Goal: Task Accomplishment & Management: Manage account settings

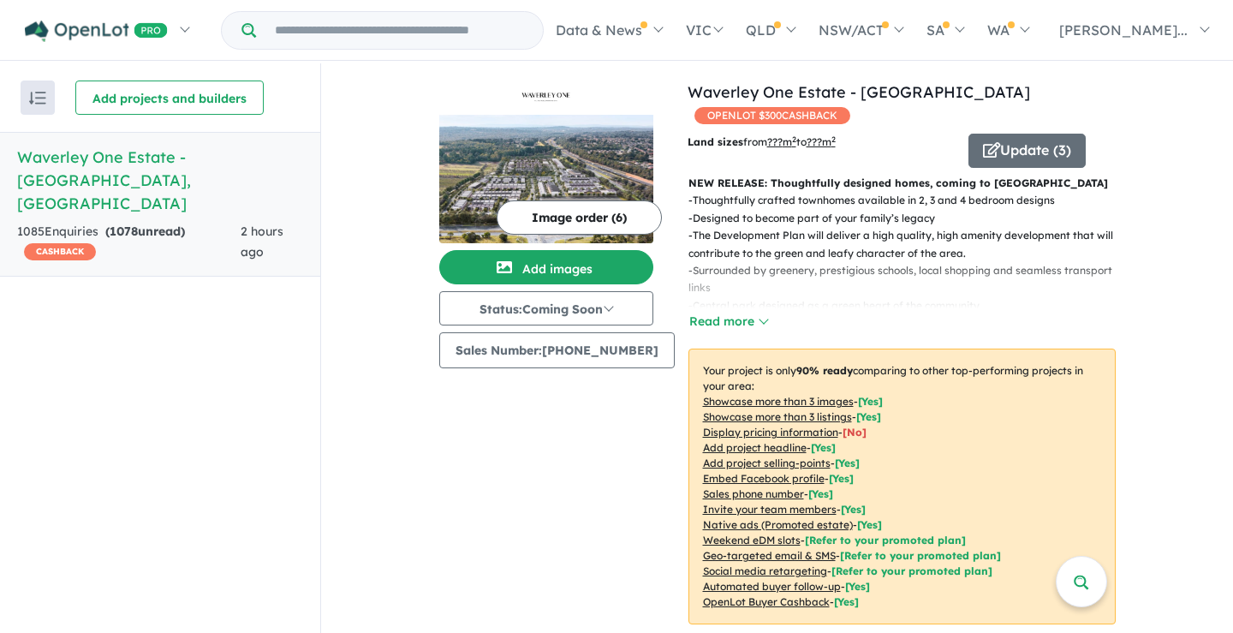
click at [349, 28] on input "Try estate name, suburb, builder or developer" at bounding box center [400, 30] width 280 height 37
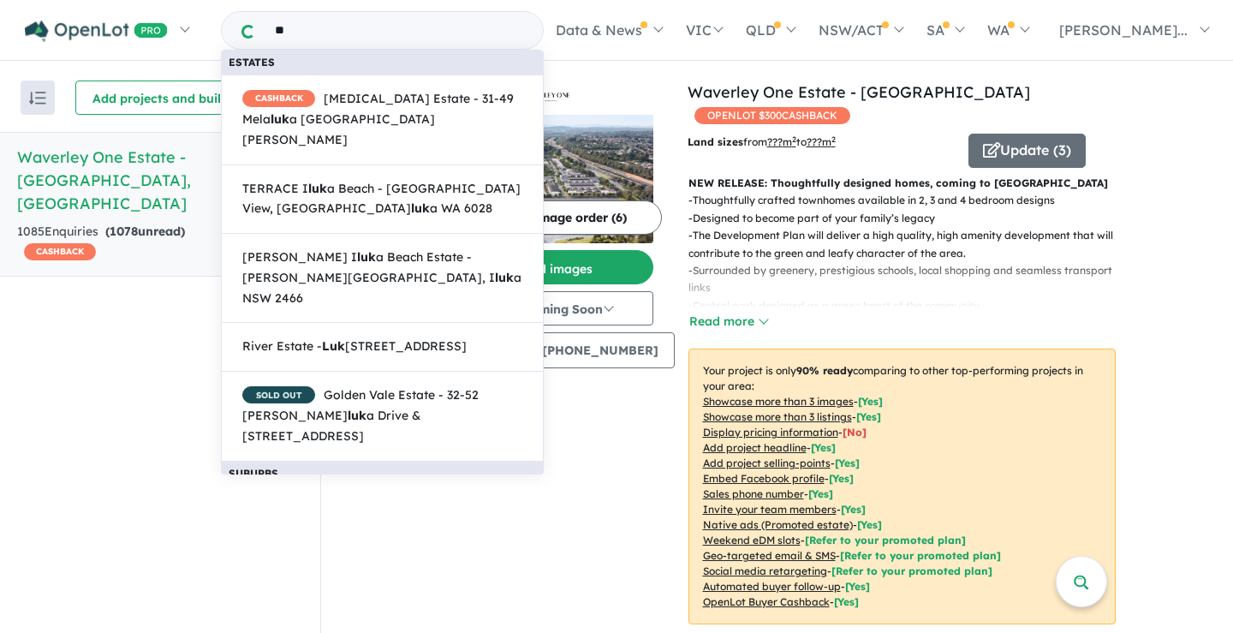
type input "*"
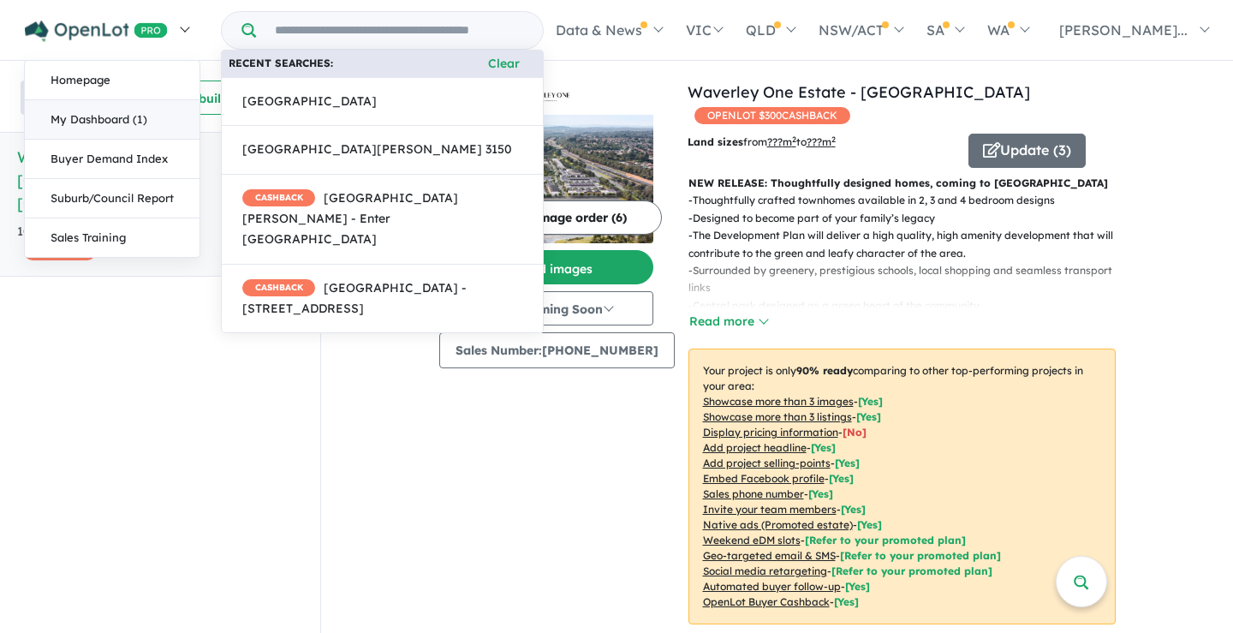
click at [105, 116] on link "My Dashboard (1)" at bounding box center [112, 119] width 175 height 39
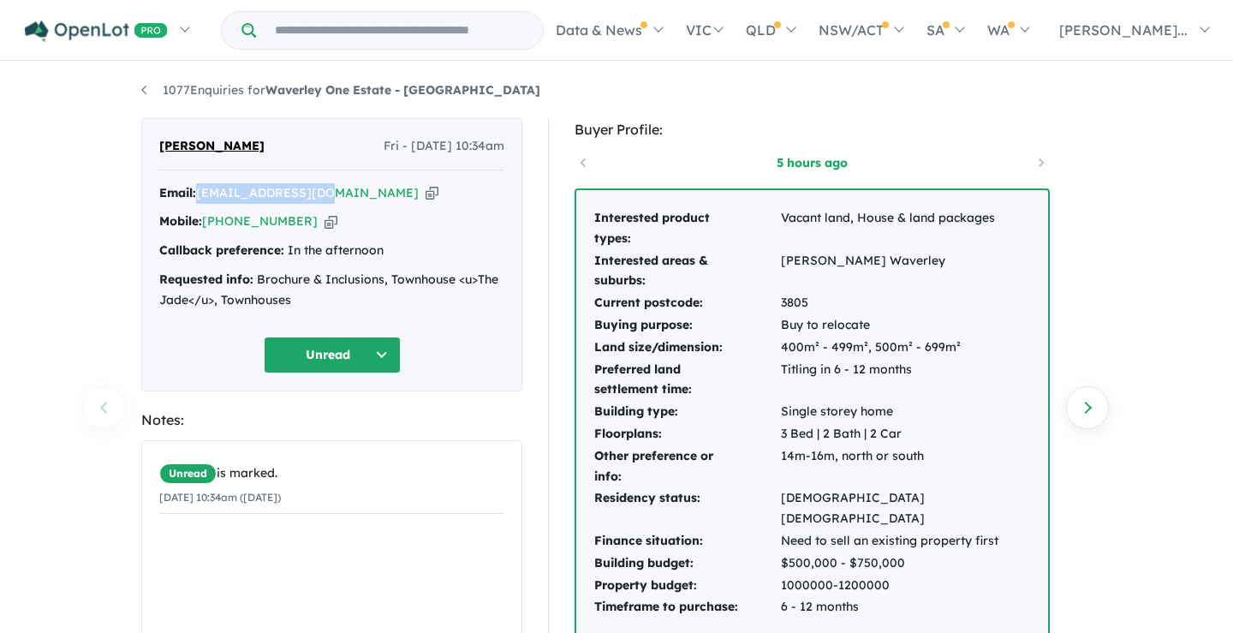
click at [383, 360] on button "Unread" at bounding box center [332, 355] width 137 height 37
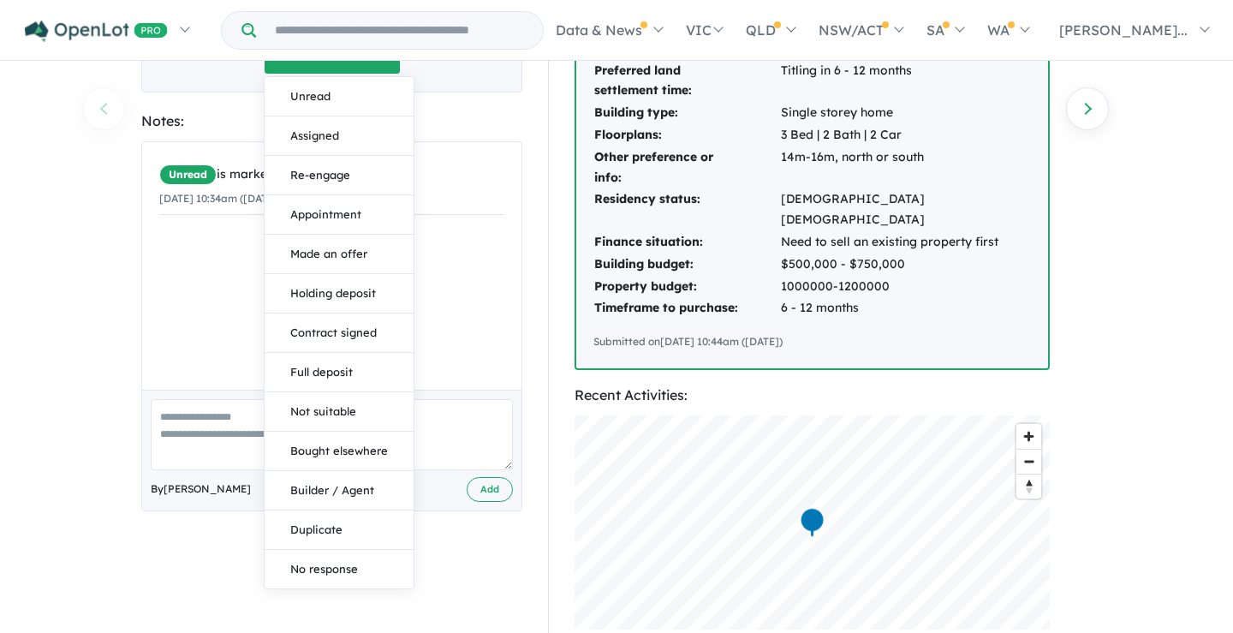
scroll to position [301, 0]
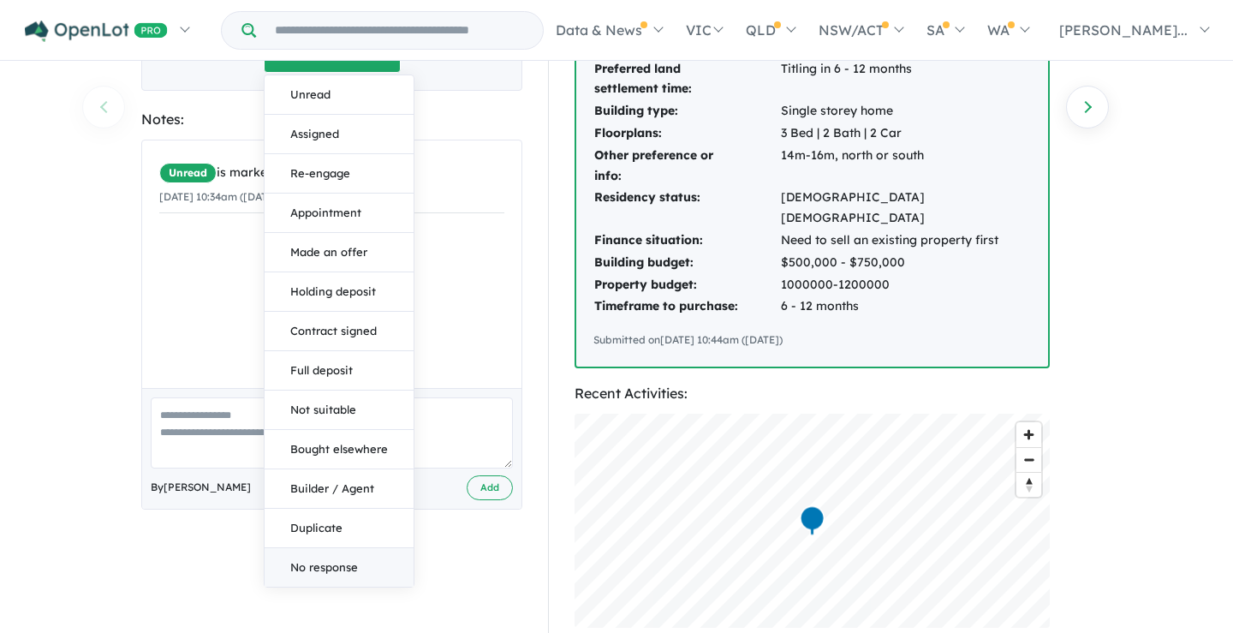
click at [343, 569] on button "No response" at bounding box center [339, 567] width 149 height 39
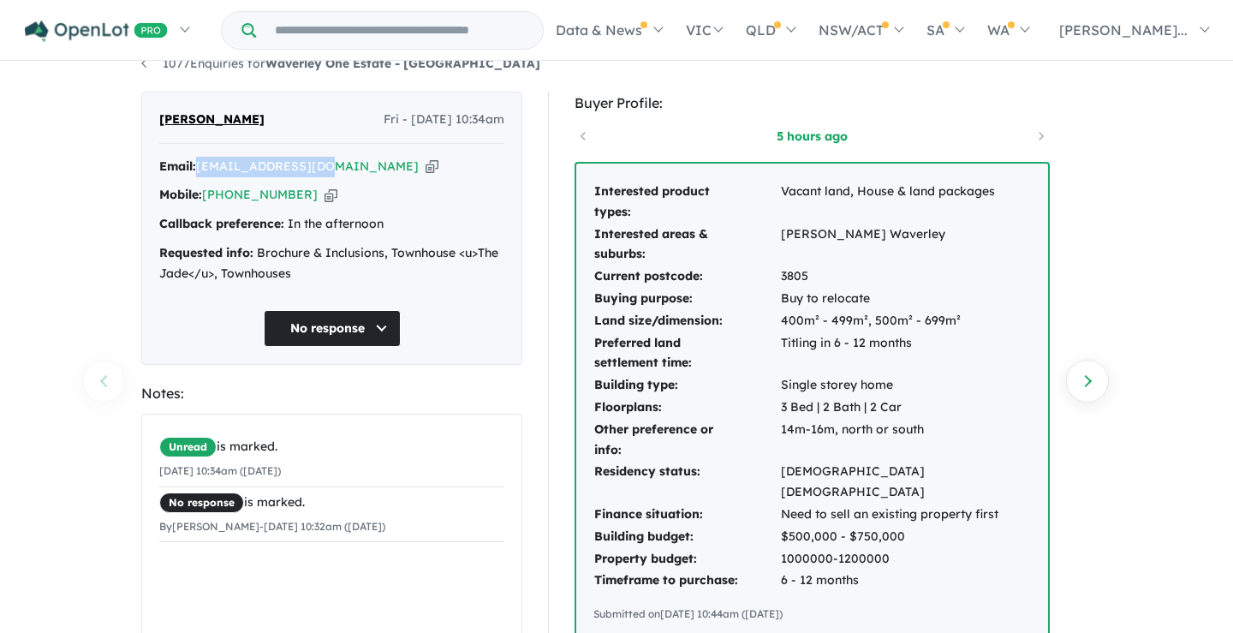
scroll to position [0, 0]
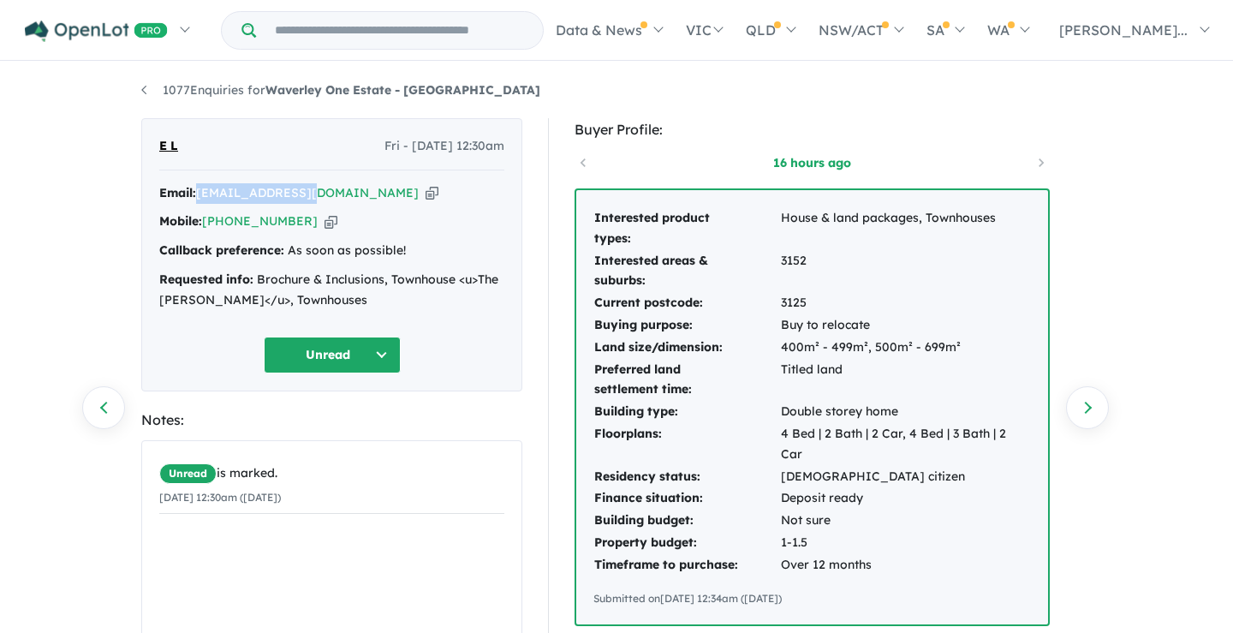
click at [389, 355] on button "Unread" at bounding box center [332, 355] width 137 height 37
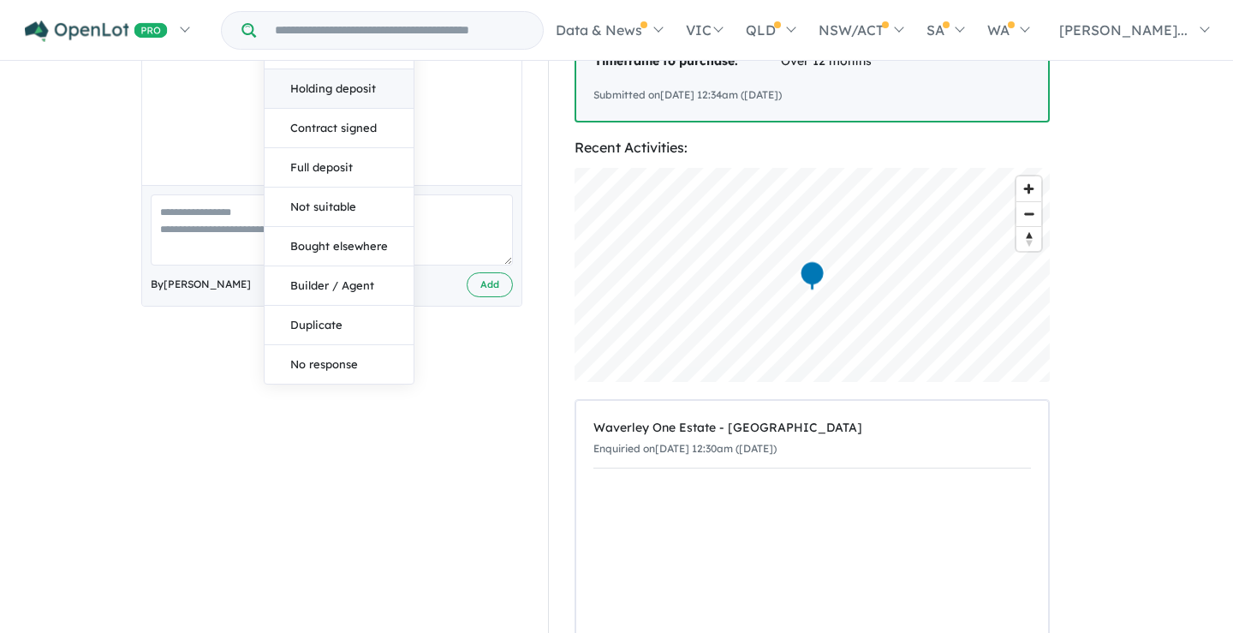
scroll to position [492, 0]
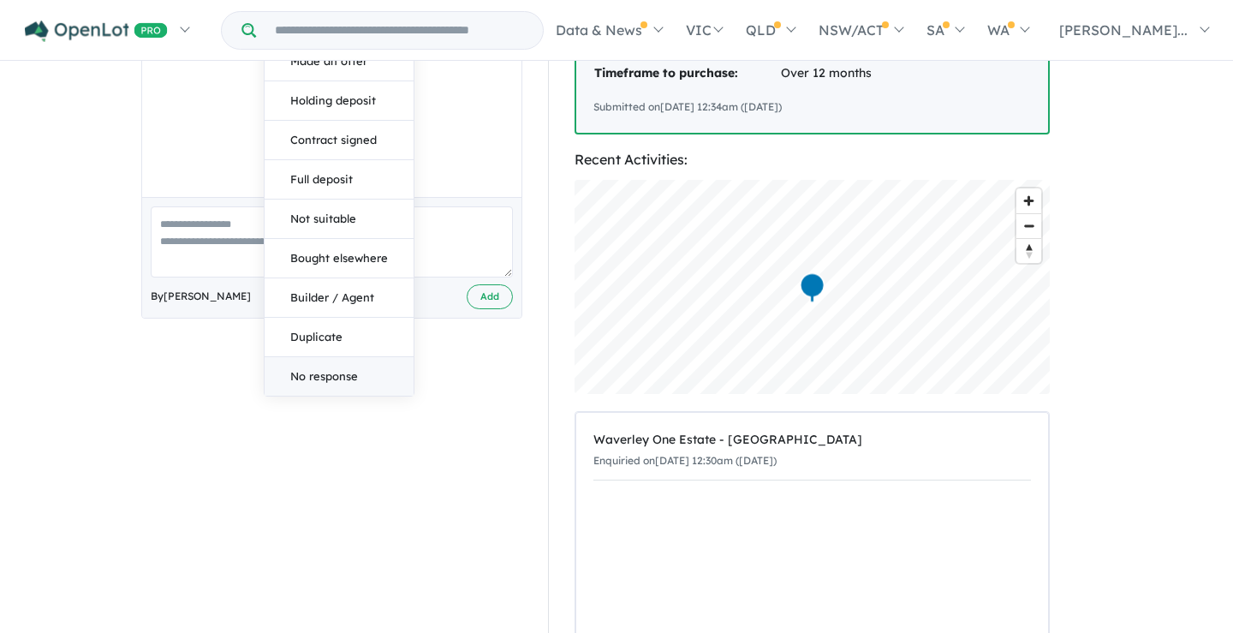
click at [350, 374] on button "No response" at bounding box center [339, 376] width 149 height 39
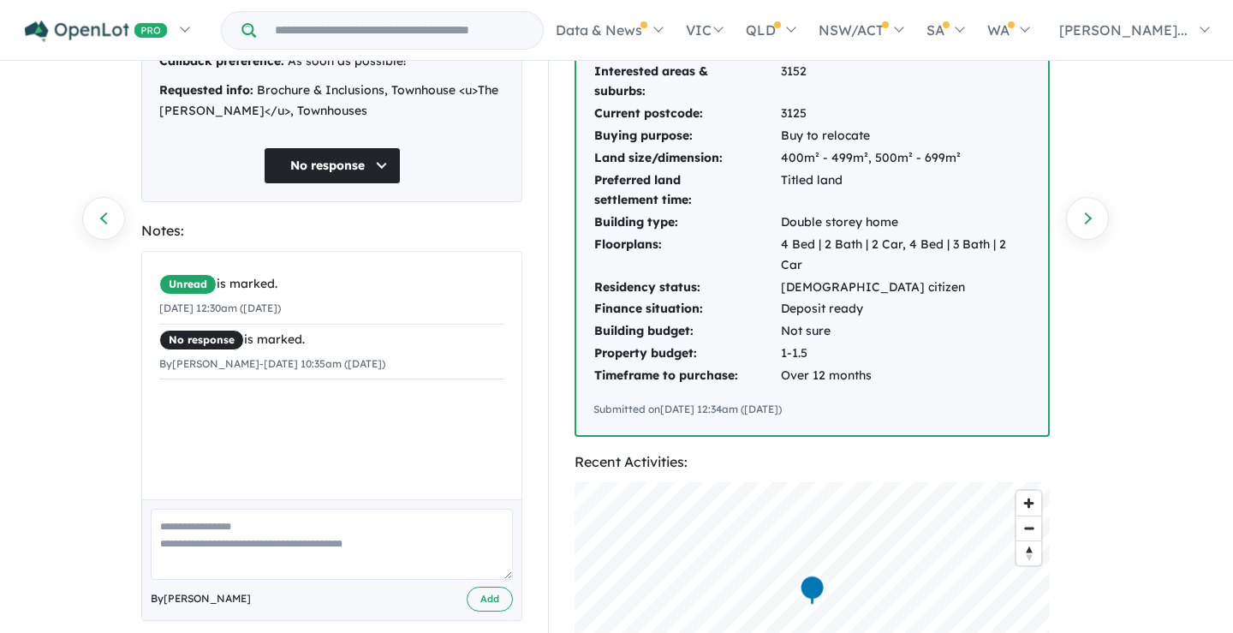
scroll to position [0, 0]
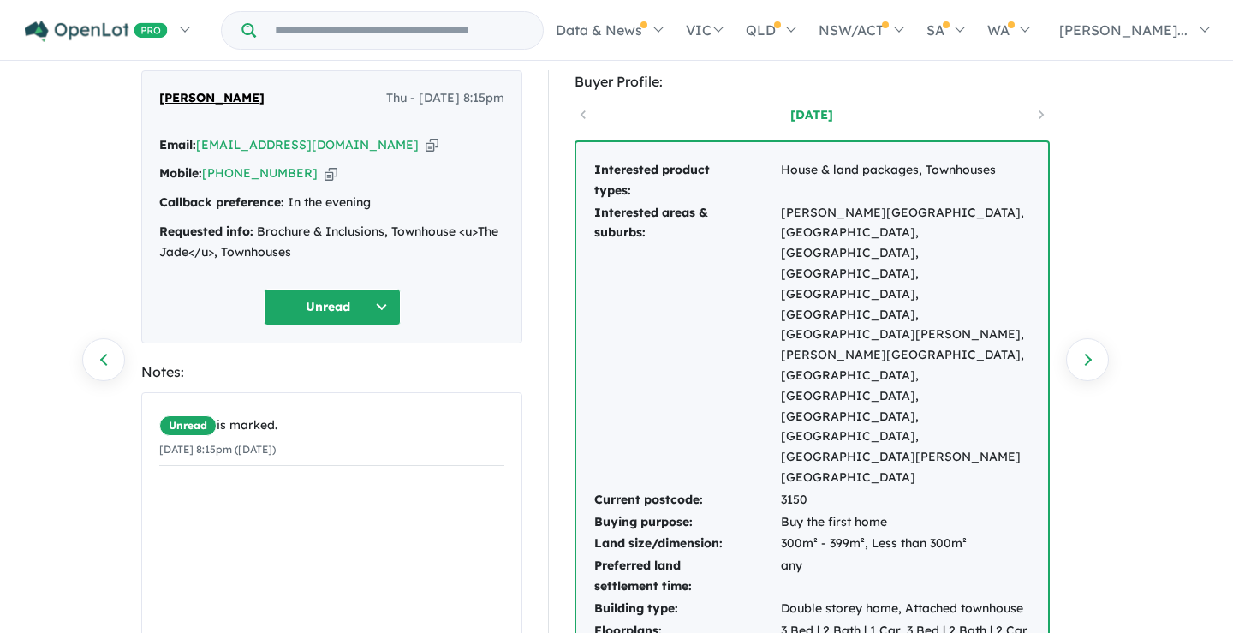
scroll to position [50, 0]
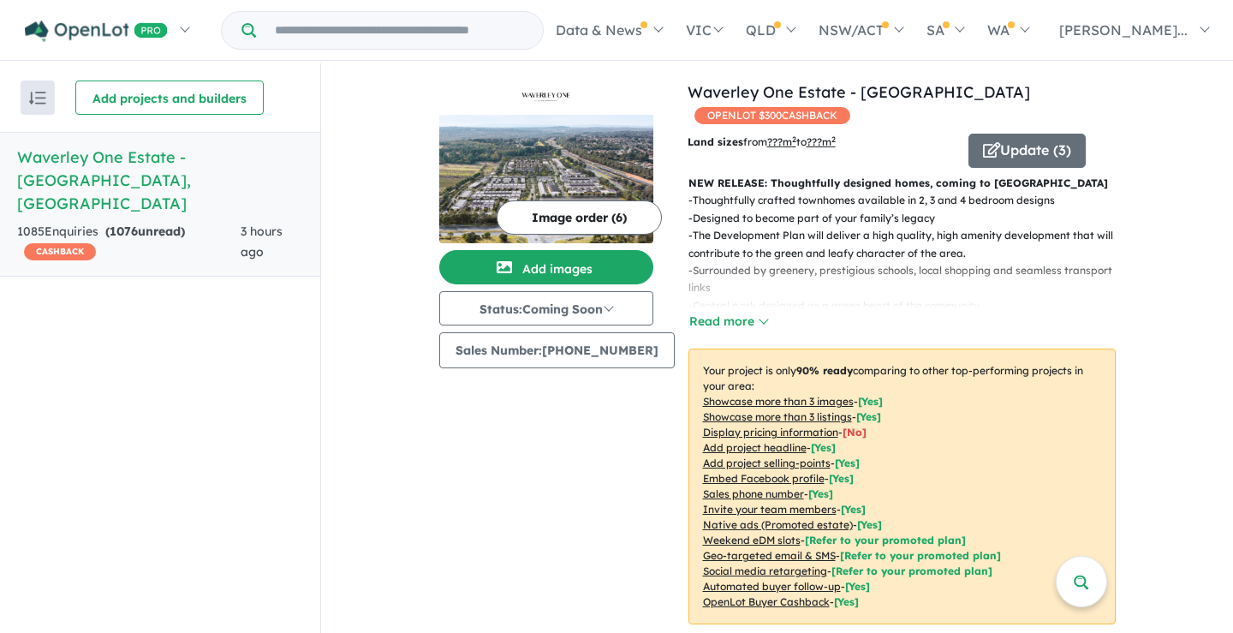
click at [134, 224] on span "1076" at bounding box center [124, 231] width 28 height 15
click at [182, 159] on h5 "Waverley One Estate - [GEOGRAPHIC_DATA] , [GEOGRAPHIC_DATA]" at bounding box center [160, 180] width 286 height 69
click at [208, 155] on h5 "Waverley One Estate - Wantirna South , VIC" at bounding box center [160, 180] width 286 height 69
click at [104, 154] on h5 "Waverley One Estate - Wantirna South , VIC" at bounding box center [160, 180] width 286 height 69
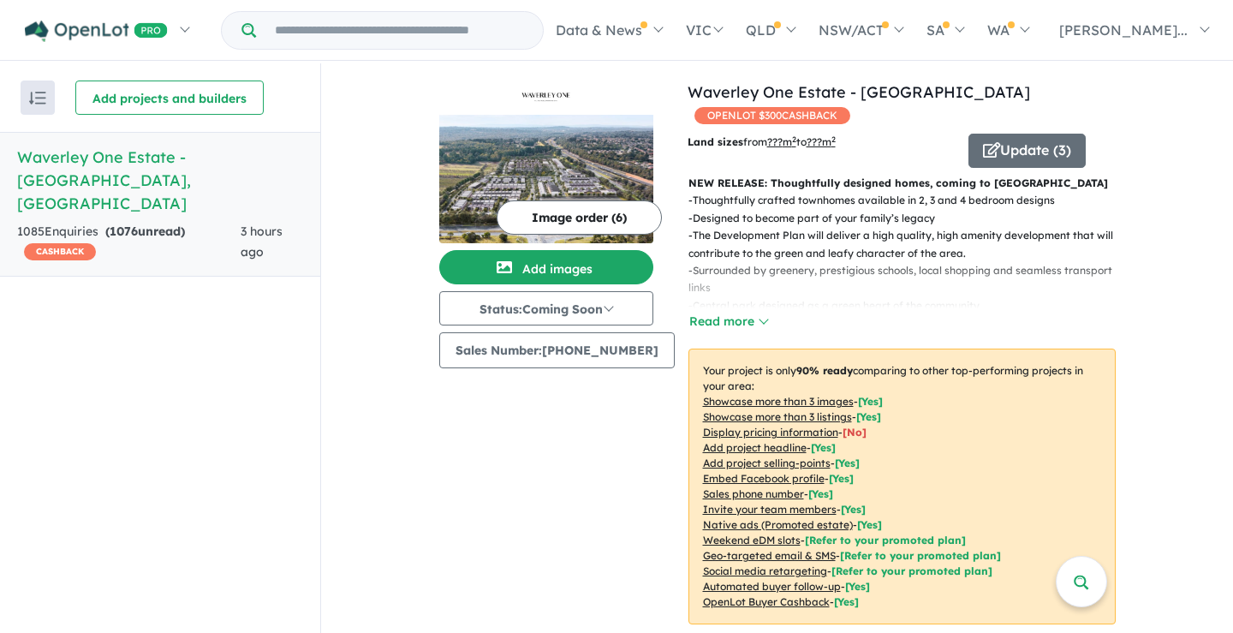
click at [104, 154] on h5 "Waverley One Estate - Wantirna South , VIC" at bounding box center [160, 180] width 286 height 69
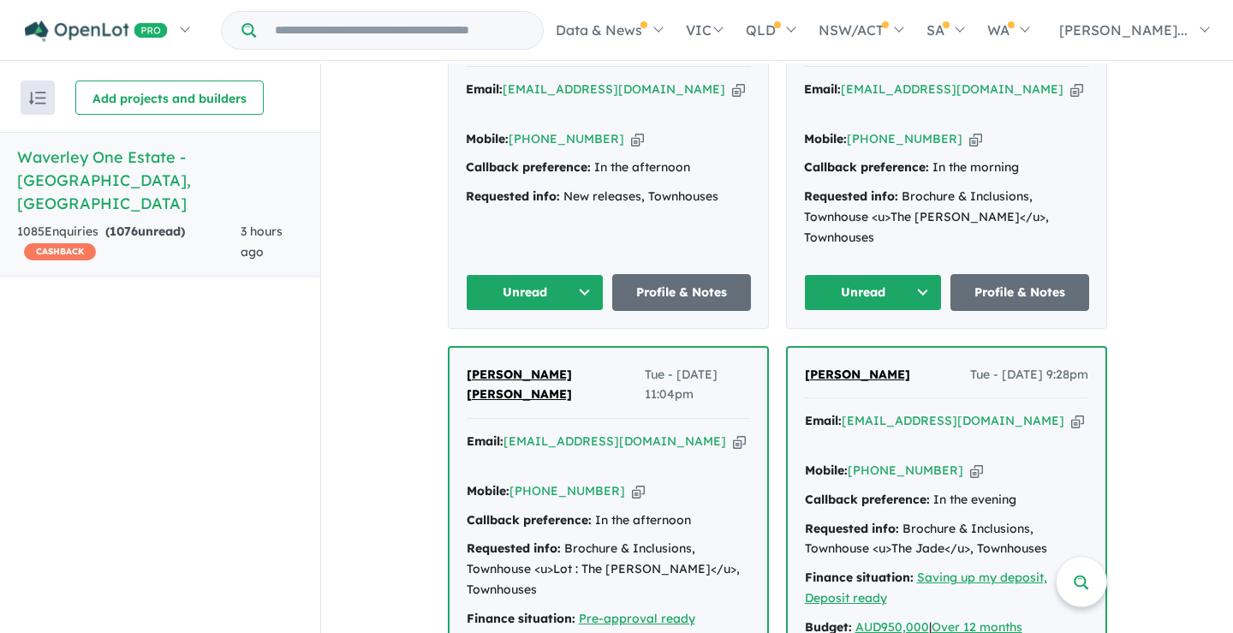
scroll to position [4387, 0]
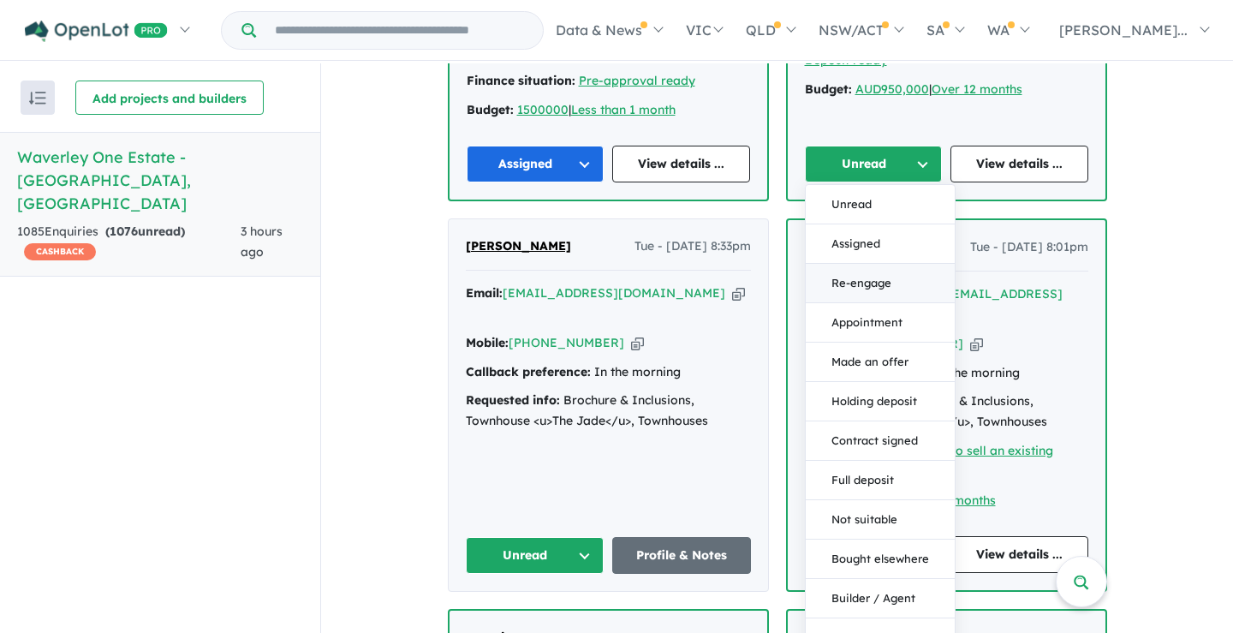
scroll to position [4900, 0]
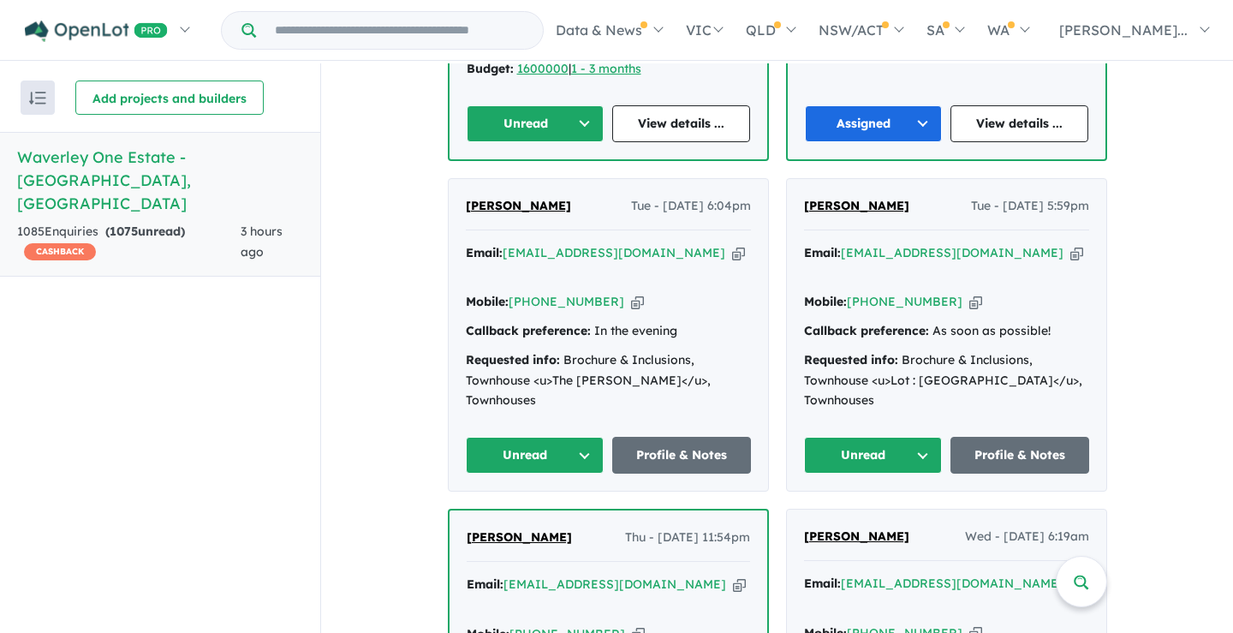
scroll to position [7023, 0]
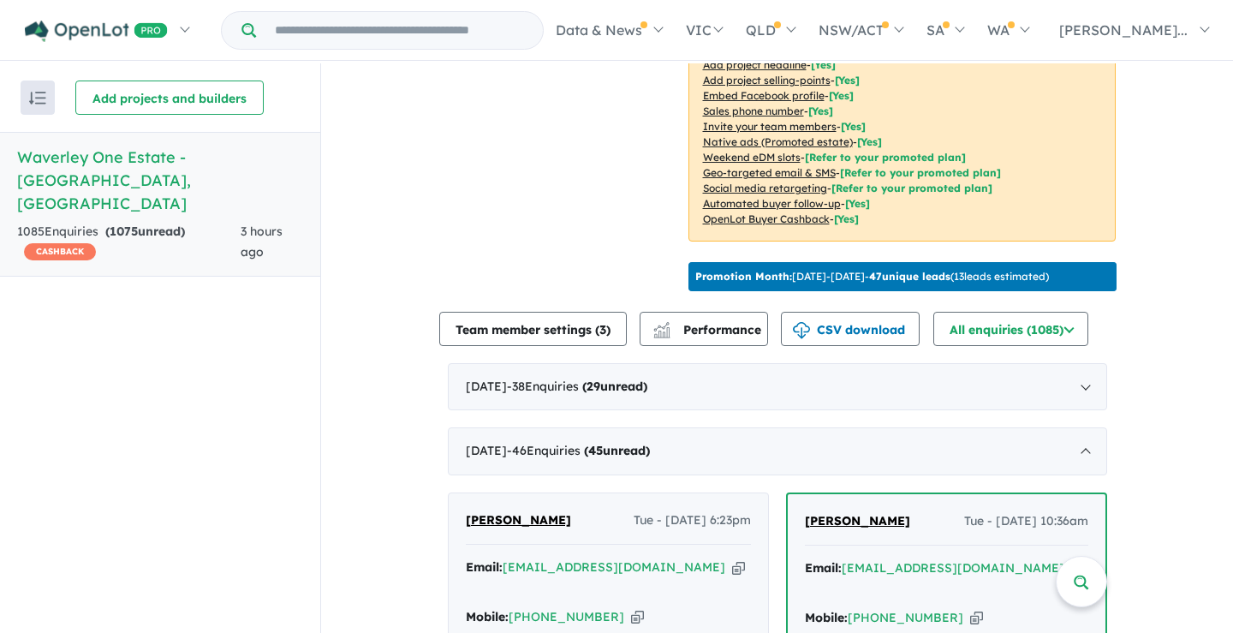
scroll to position [503, 0]
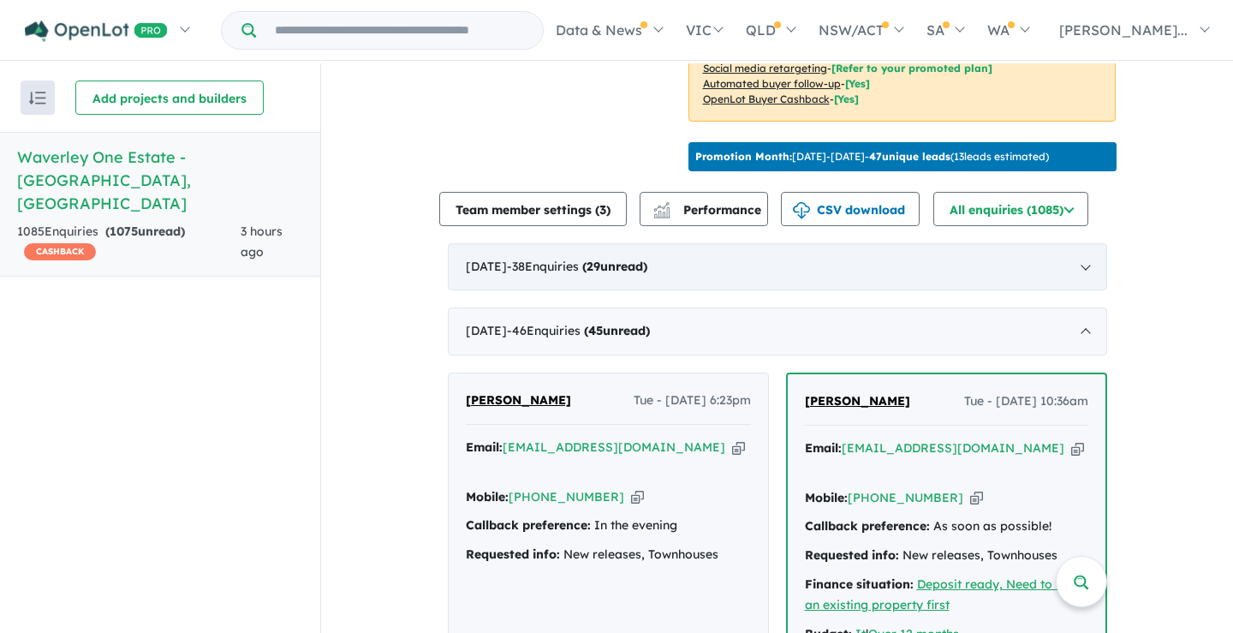
click at [699, 288] on div "October 2025 - 38 Enquir ies ( 29 unread)" at bounding box center [778, 267] width 660 height 48
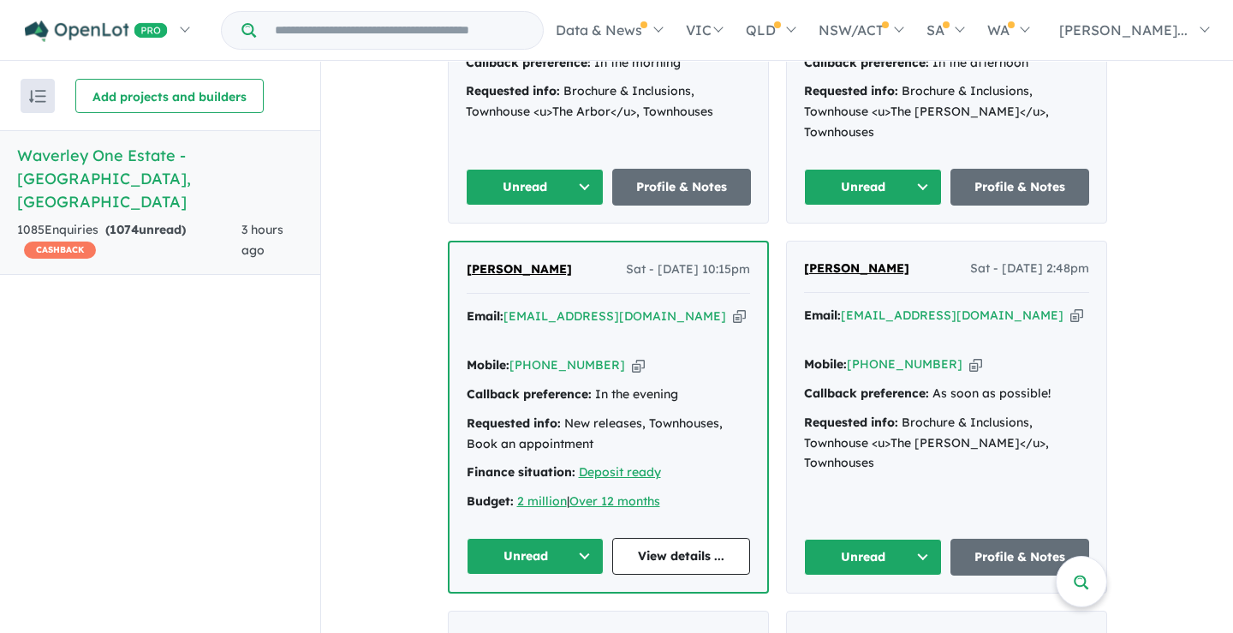
scroll to position [899, 0]
click at [564, 539] on button "Unread" at bounding box center [536, 557] width 138 height 37
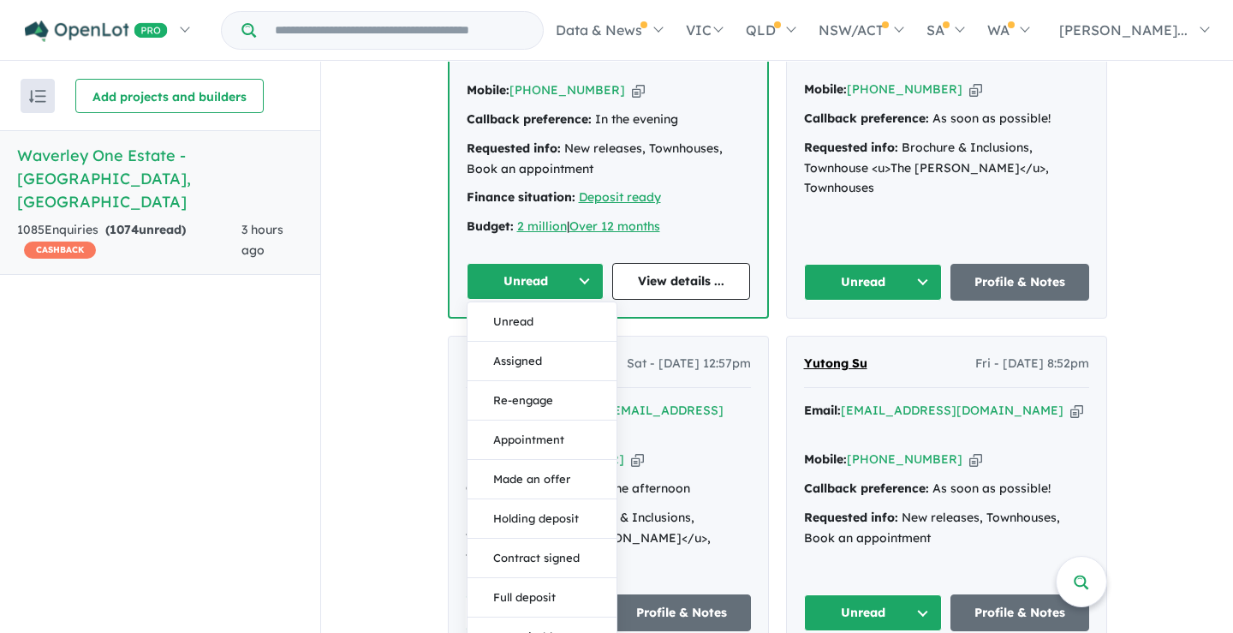
scroll to position [1176, 0]
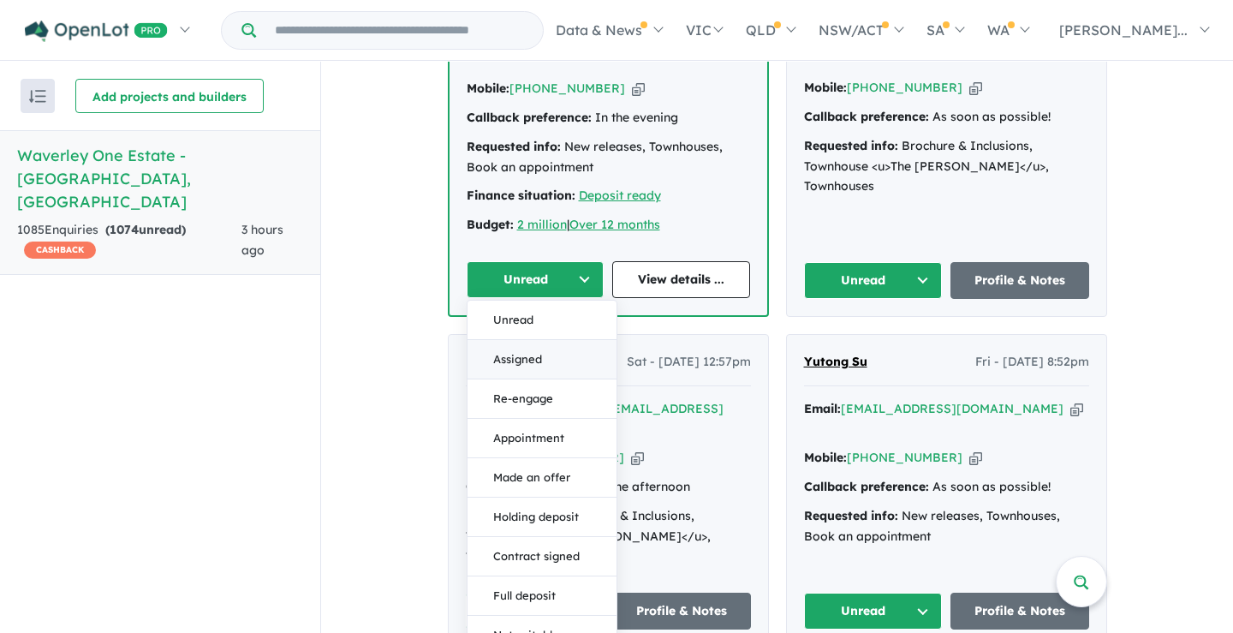
click at [529, 340] on button "Assigned" at bounding box center [542, 359] width 149 height 39
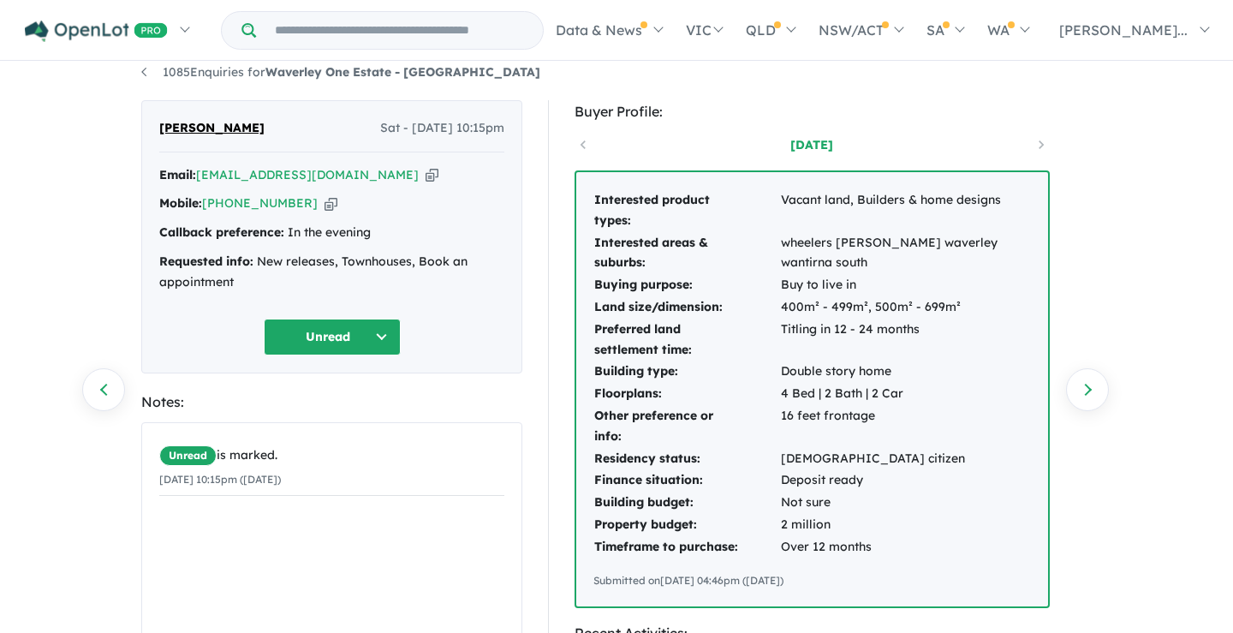
scroll to position [15, 0]
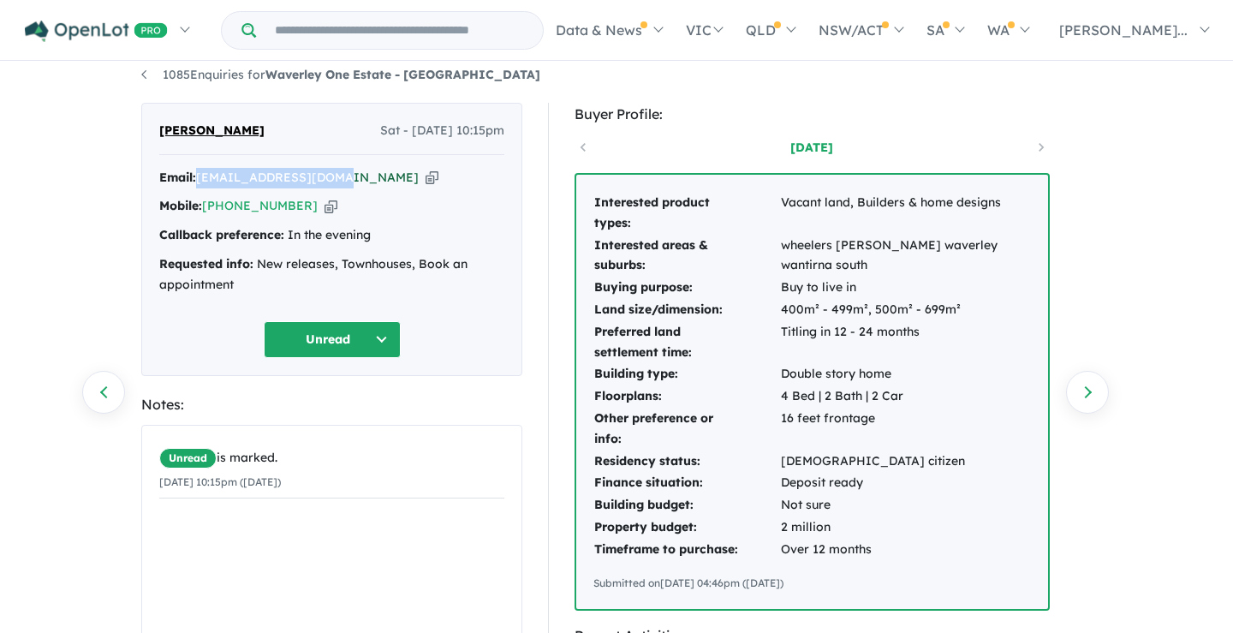
drag, startPoint x: 200, startPoint y: 177, endPoint x: 342, endPoint y: 183, distance: 142.3
click at [342, 183] on div "Email: [EMAIL_ADDRESS][DOMAIN_NAME] Copied!" at bounding box center [331, 178] width 345 height 21
copy a%20Waverley%20One%20Estate%20-%20Wantirna%20South"] "[EMAIL_ADDRESS][DOMAIN_NAME]"
click at [1037, 146] on div "[DATE]" at bounding box center [812, 147] width 475 height 26
click at [589, 138] on div "[DATE]" at bounding box center [812, 147] width 475 height 26
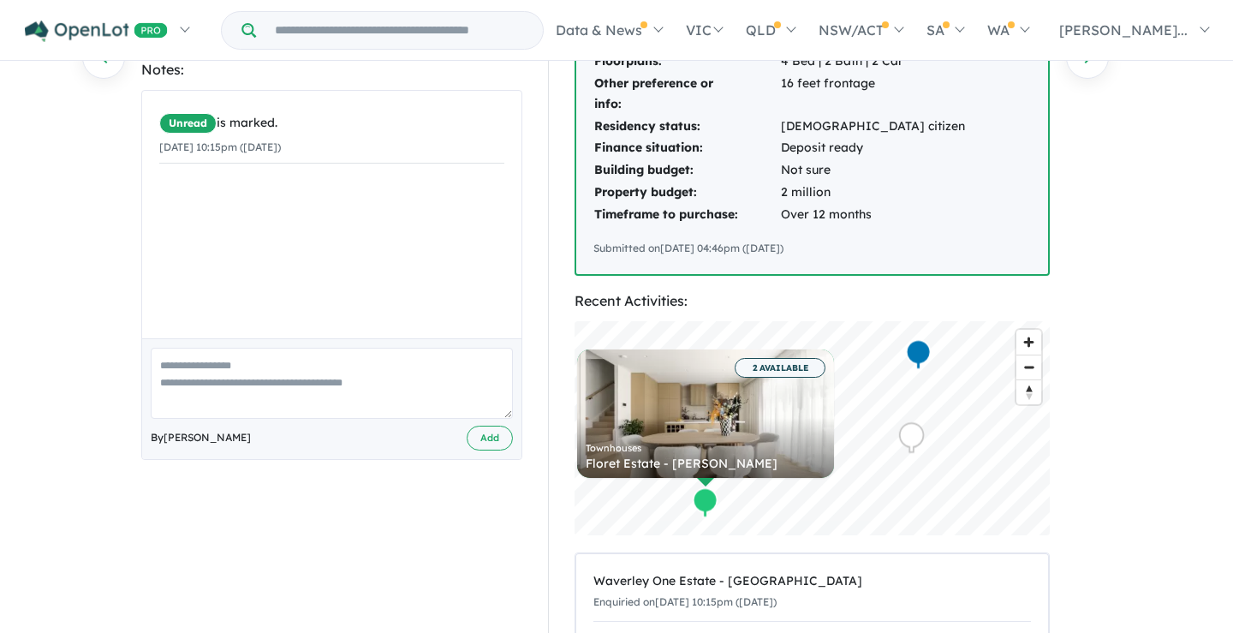
scroll to position [0, 0]
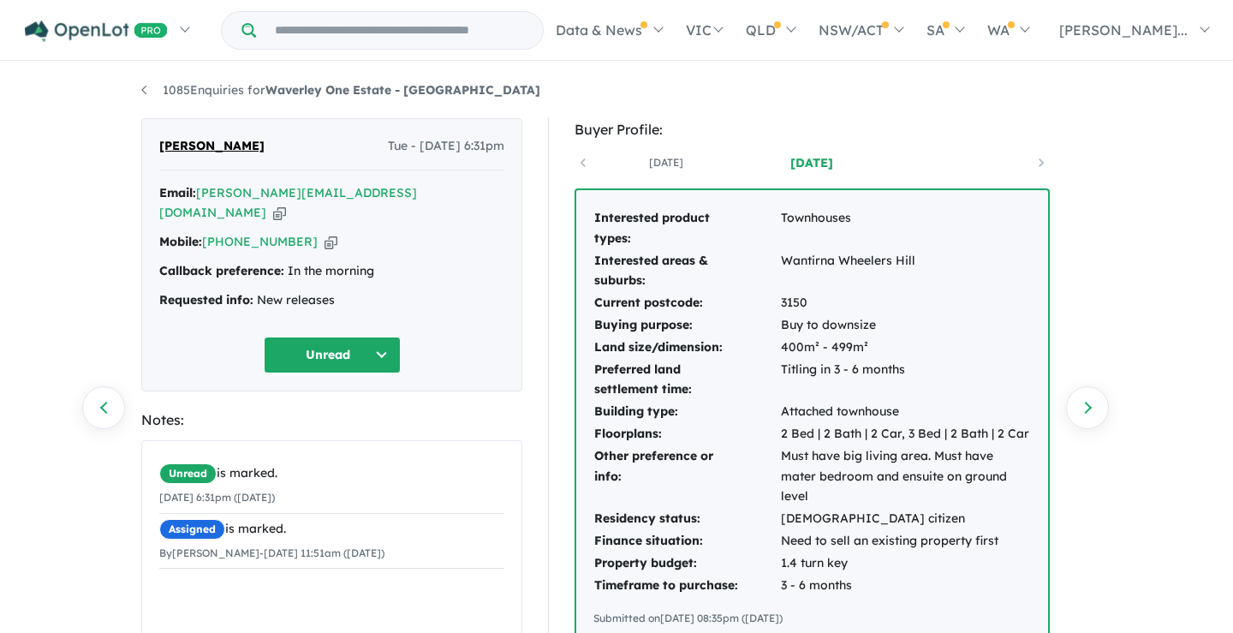
click at [1040, 164] on div "[DATE] [DATE]" at bounding box center [812, 163] width 475 height 26
click at [576, 166] on div "[DATE] [DATE]" at bounding box center [812, 163] width 475 height 26
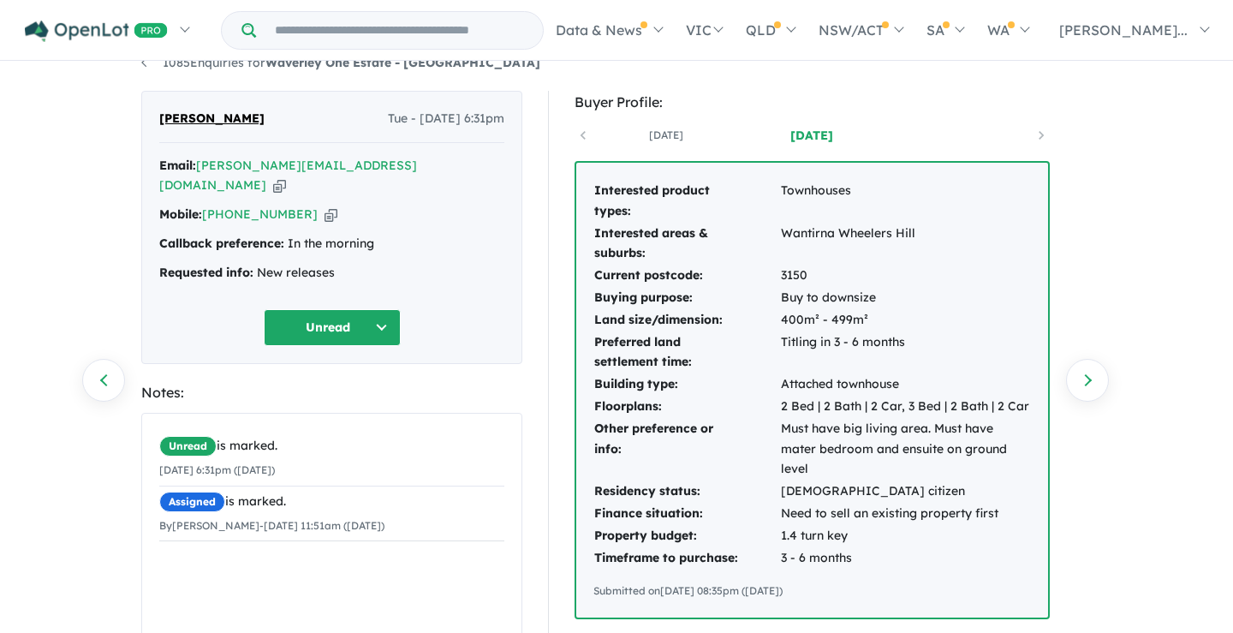
scroll to position [26, 0]
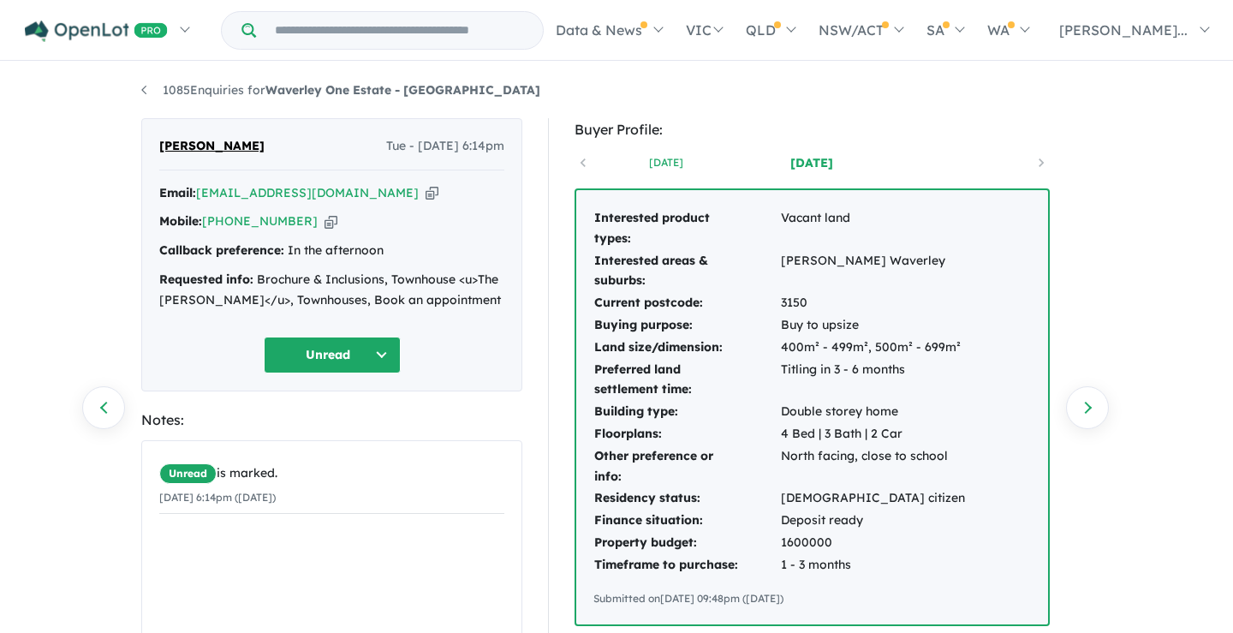
click at [677, 163] on link "[DATE]" at bounding box center [667, 162] width 146 height 17
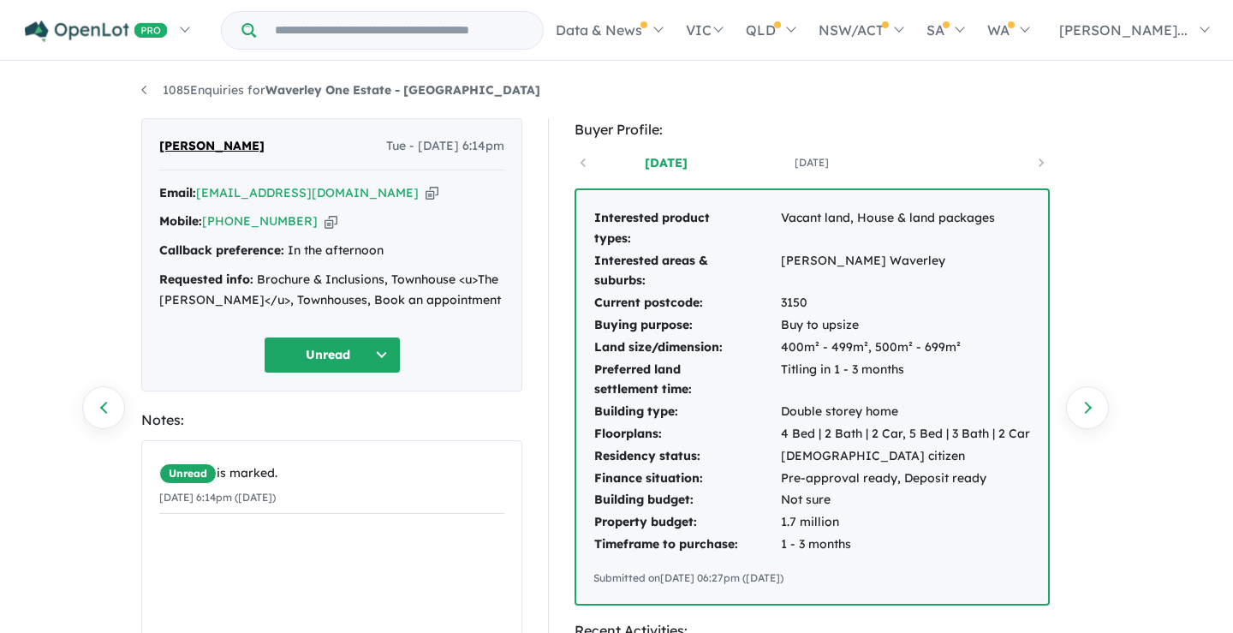
click at [585, 162] on div "[DATE] [DATE]" at bounding box center [812, 163] width 475 height 26
click at [812, 156] on link "[DATE]" at bounding box center [812, 162] width 146 height 17
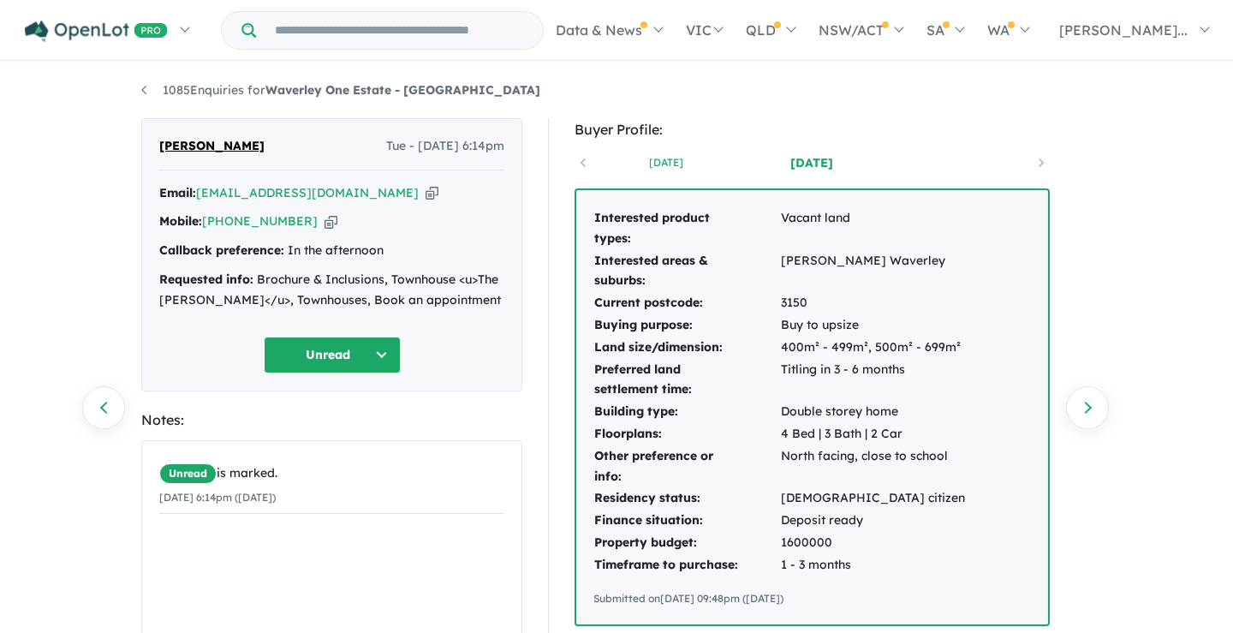
click at [668, 167] on link "[DATE]" at bounding box center [667, 162] width 146 height 17
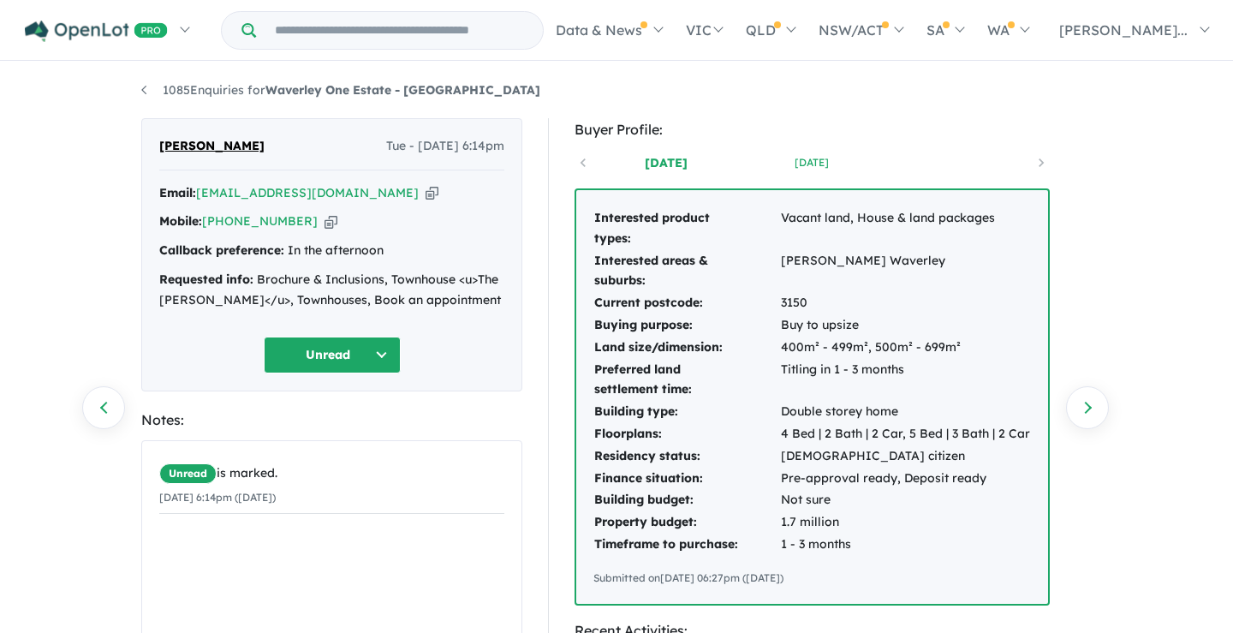
click at [791, 165] on link "[DATE]" at bounding box center [812, 162] width 146 height 17
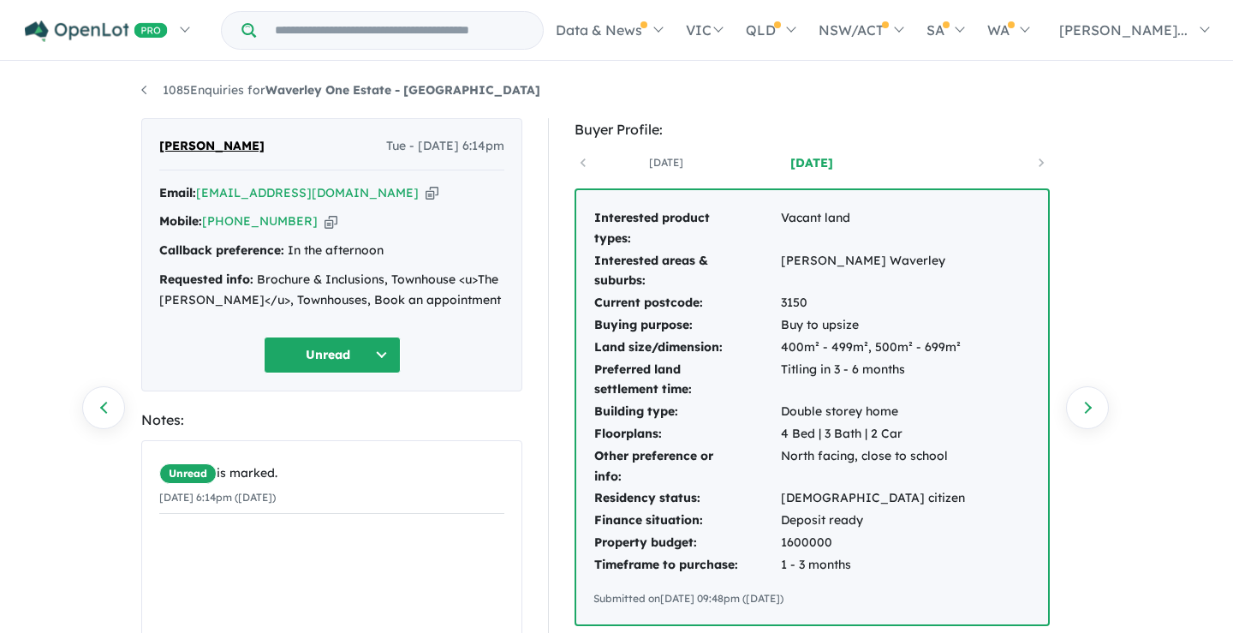
click at [659, 175] on div "[DATE] [DATE]" at bounding box center [812, 163] width 475 height 26
click at [668, 164] on link "[DATE]" at bounding box center [667, 162] width 146 height 17
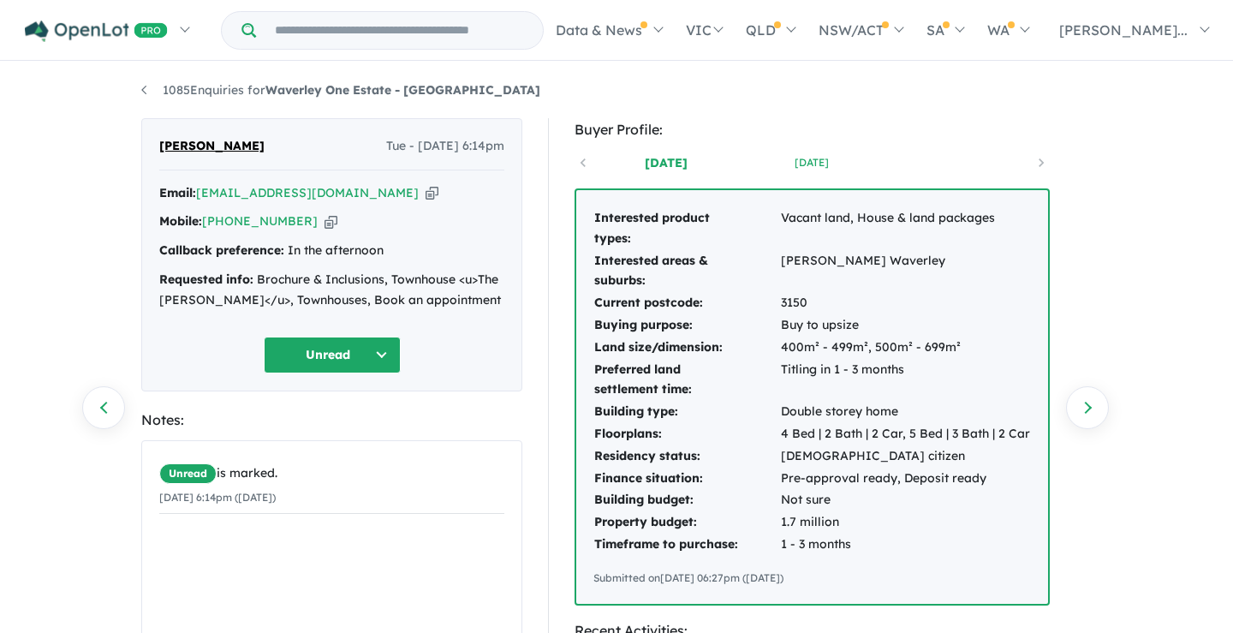
click at [801, 163] on link "[DATE]" at bounding box center [812, 162] width 146 height 17
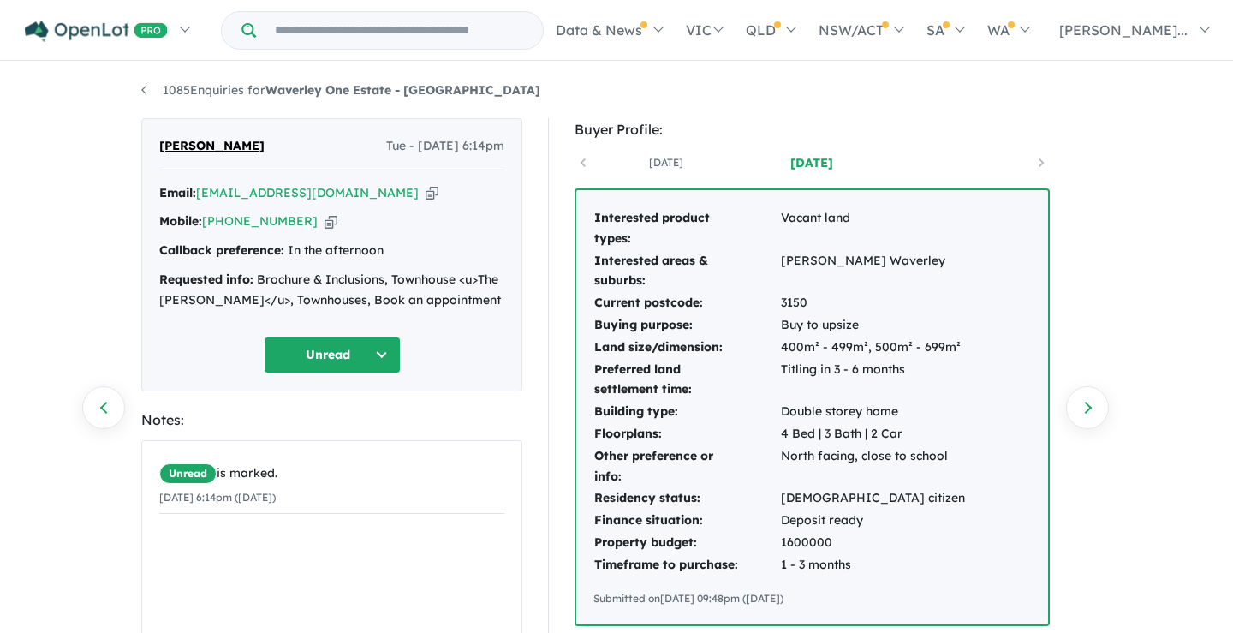
click at [682, 173] on div "[DATE] [DATE]" at bounding box center [812, 163] width 475 height 26
click at [682, 166] on link "[DATE]" at bounding box center [667, 162] width 146 height 17
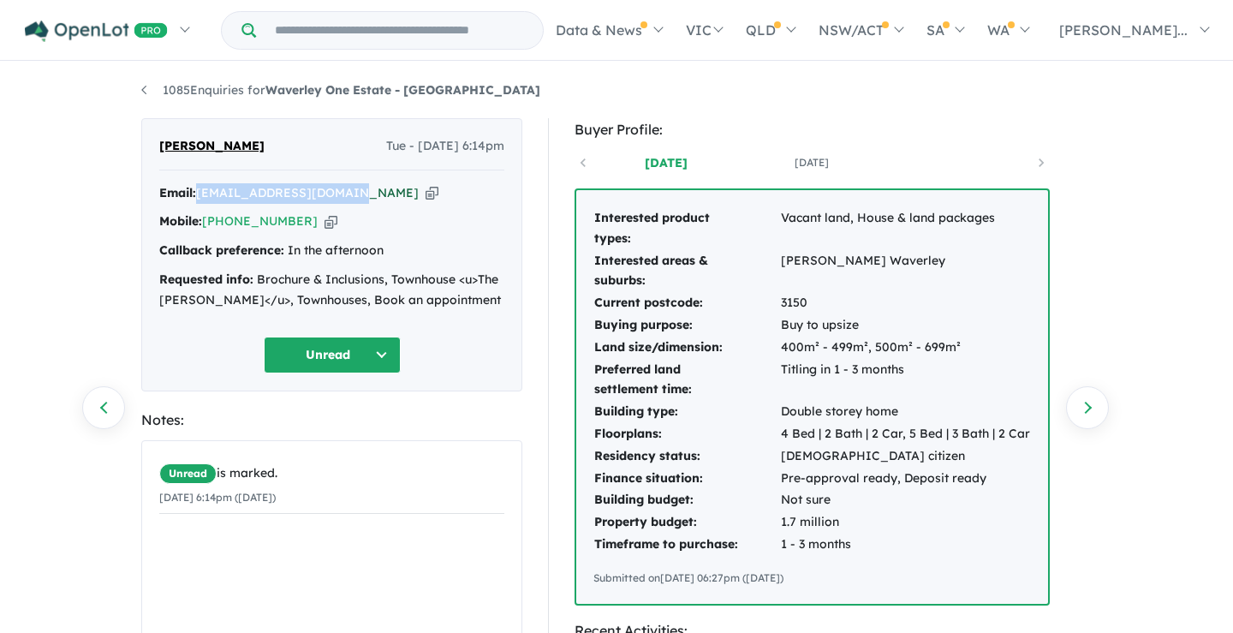
drag, startPoint x: 337, startPoint y: 192, endPoint x: 203, endPoint y: 188, distance: 133.7
click at [203, 188] on div "Email: [EMAIL_ADDRESS][DOMAIN_NAME] Copied!" at bounding box center [331, 193] width 345 height 21
copy a%20Waverley%20One%20Estate%20-%20Wantirna%20South"] "[EMAIL_ADDRESS][DOMAIN_NAME]"
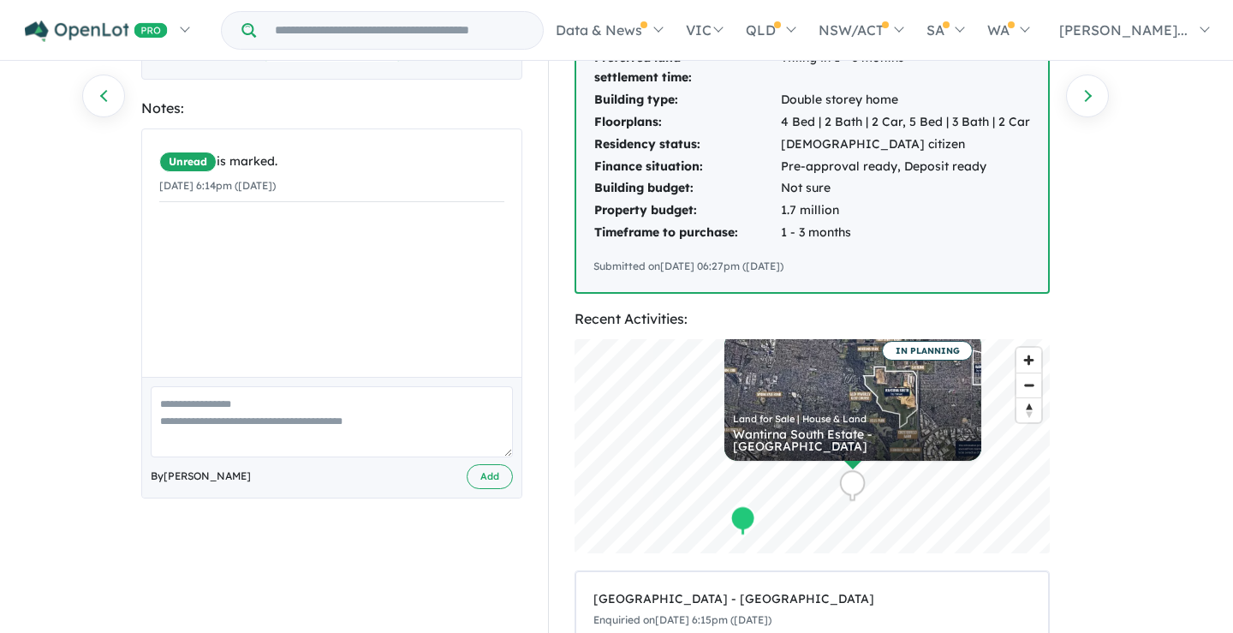
scroll to position [317, 0]
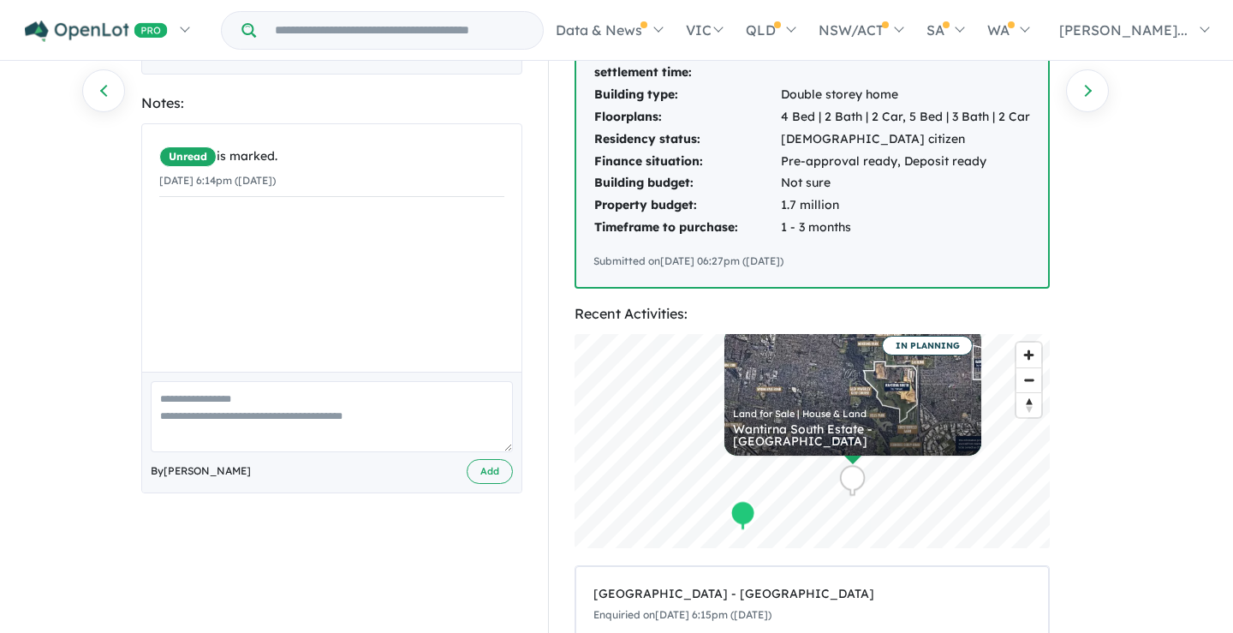
click at [1211, 313] on div "1085 Enquiries for Waverley One Estate - [GEOGRAPHIC_DATA] Previous enquiry Nex…" at bounding box center [616, 31] width 1233 height 571
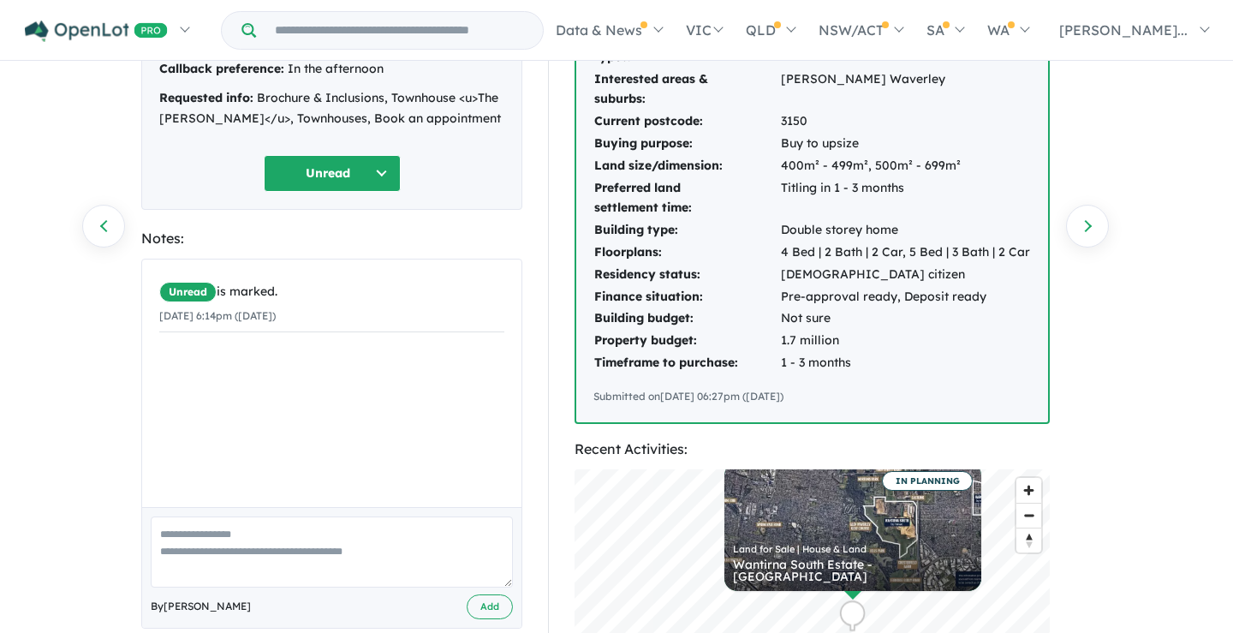
scroll to position [0, 0]
